Goal: Find specific page/section: Find specific page/section

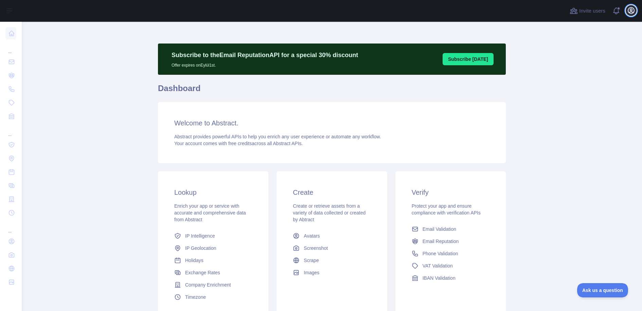
click at [626, 12] on button "Open user menu" at bounding box center [631, 10] width 11 height 11
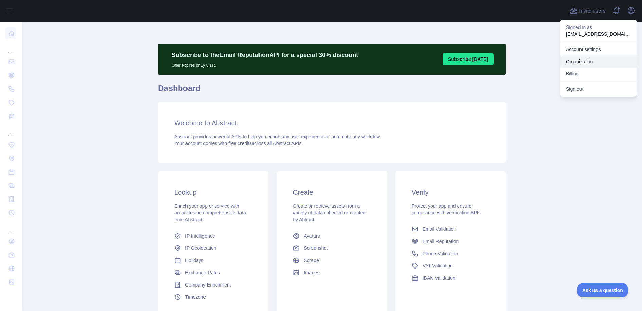
click at [561, 143] on main "Subscribe to the Email Reputation API for a special 30 % discount Offer expires…" at bounding box center [332, 166] width 620 height 289
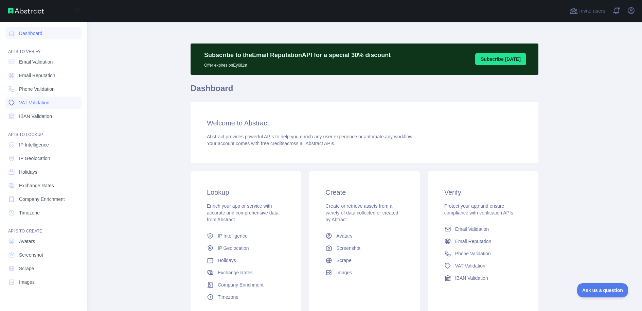
click at [40, 105] on span "VAT Validation" at bounding box center [34, 102] width 30 height 7
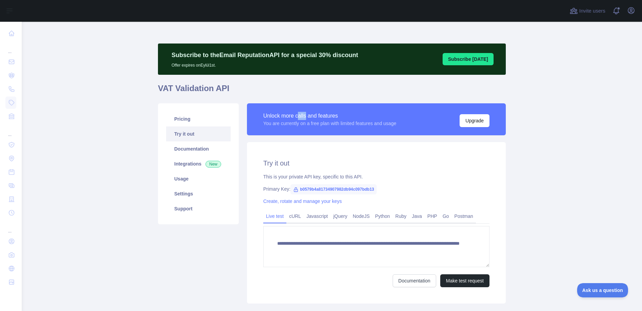
click at [307, 118] on div "Unlock more calls and features" at bounding box center [329, 116] width 133 height 8
click at [599, 162] on main "**********" at bounding box center [332, 166] width 620 height 289
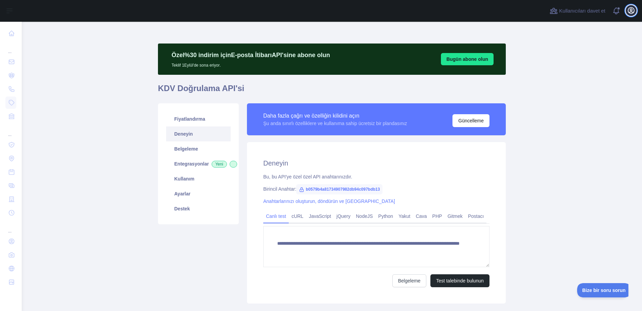
click at [631, 14] on icon "button" at bounding box center [631, 10] width 8 height 8
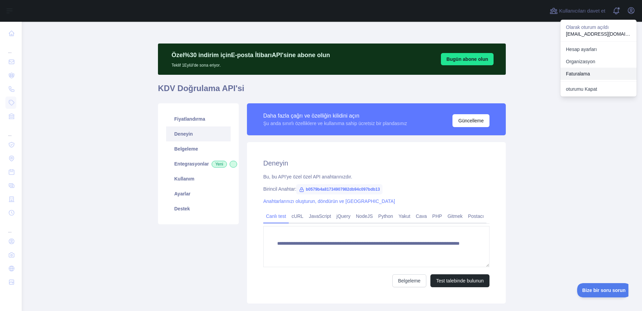
click at [584, 72] on font "Faturalama" at bounding box center [578, 73] width 24 height 5
